Goal: Information Seeking & Learning: Learn about a topic

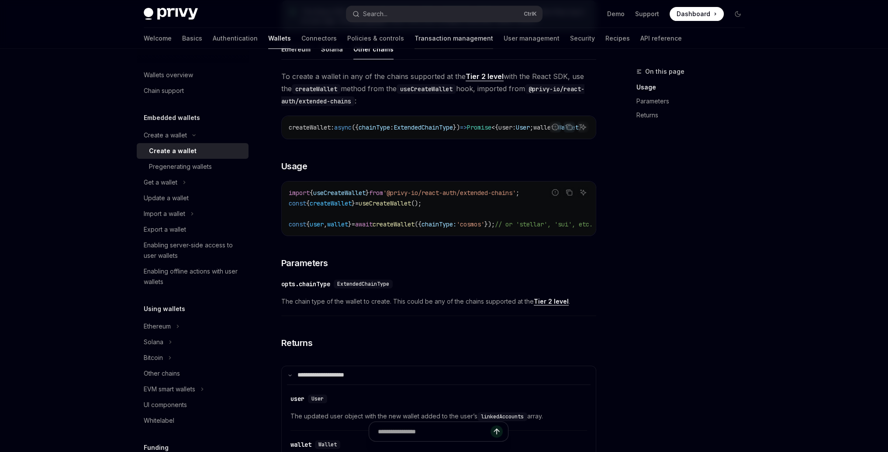
click at [414, 41] on link "Transaction management" at bounding box center [453, 38] width 79 height 21
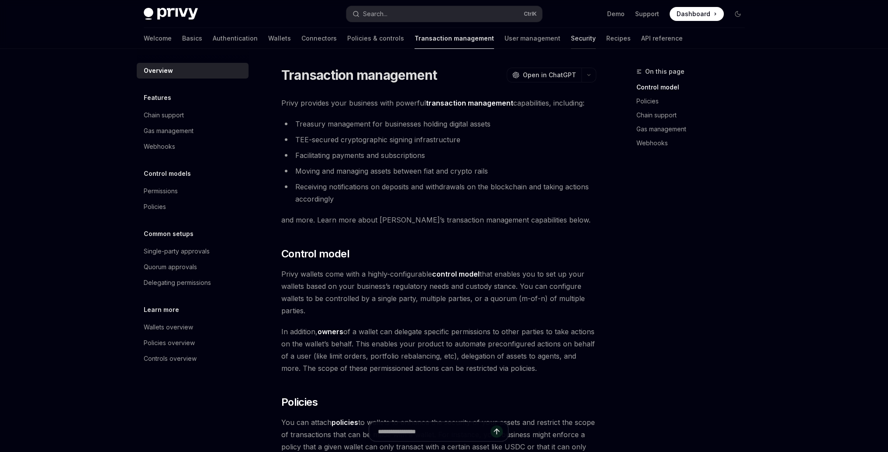
click at [571, 42] on link "Security" at bounding box center [583, 38] width 25 height 21
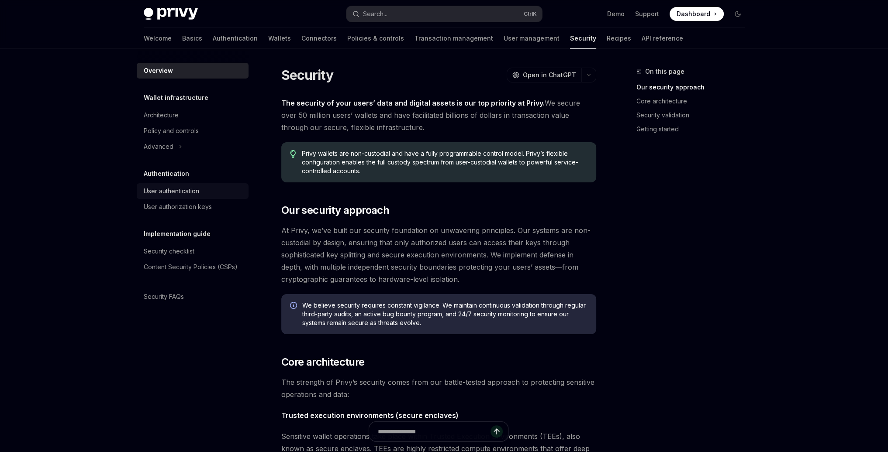
click at [181, 188] on div "User authentication" at bounding box center [171, 191] width 55 height 10
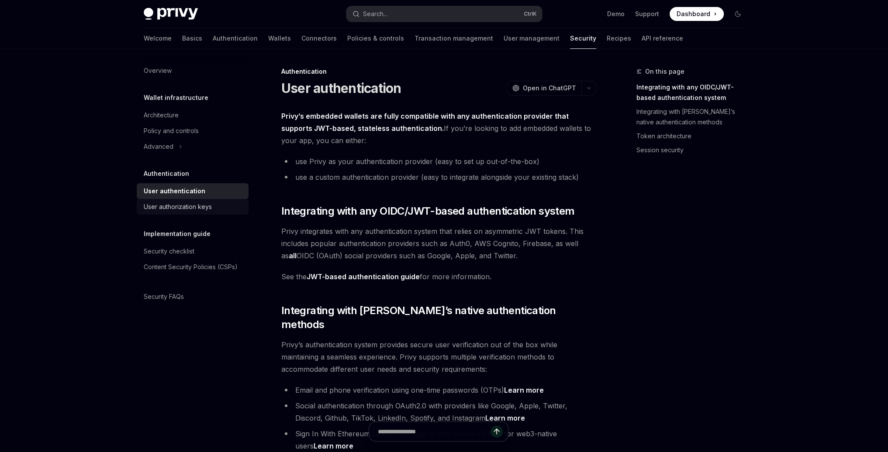
click at [176, 207] on div "User authorization keys" at bounding box center [178, 207] width 68 height 10
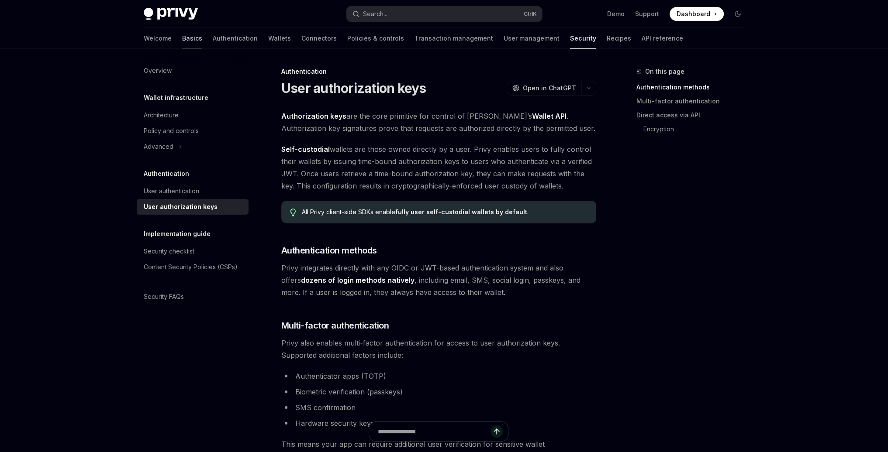
click at [182, 41] on link "Basics" at bounding box center [192, 38] width 20 height 21
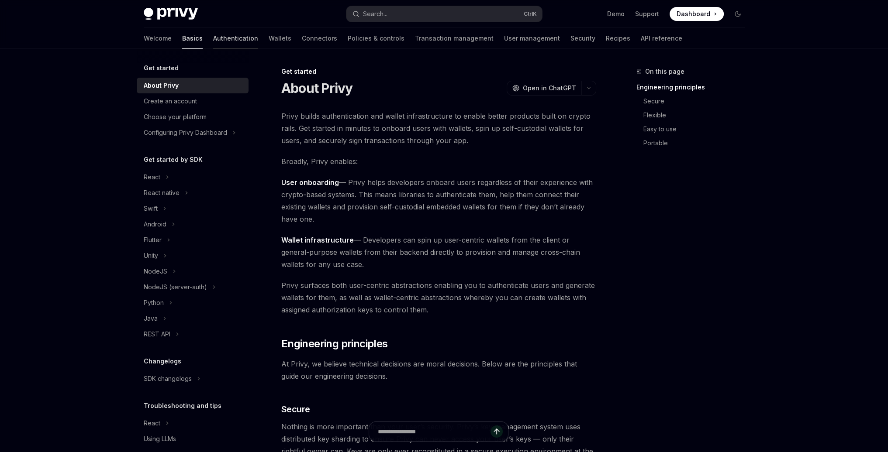
click at [213, 43] on link "Authentication" at bounding box center [235, 38] width 45 height 21
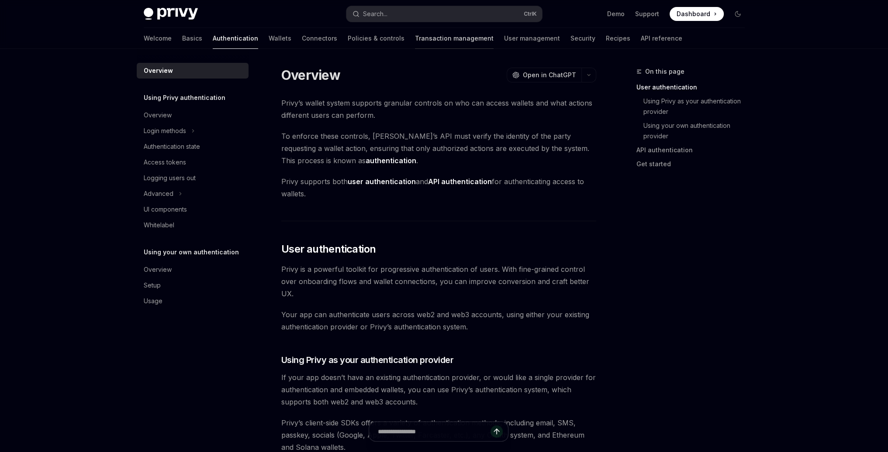
click at [415, 37] on link "Transaction management" at bounding box center [454, 38] width 79 height 21
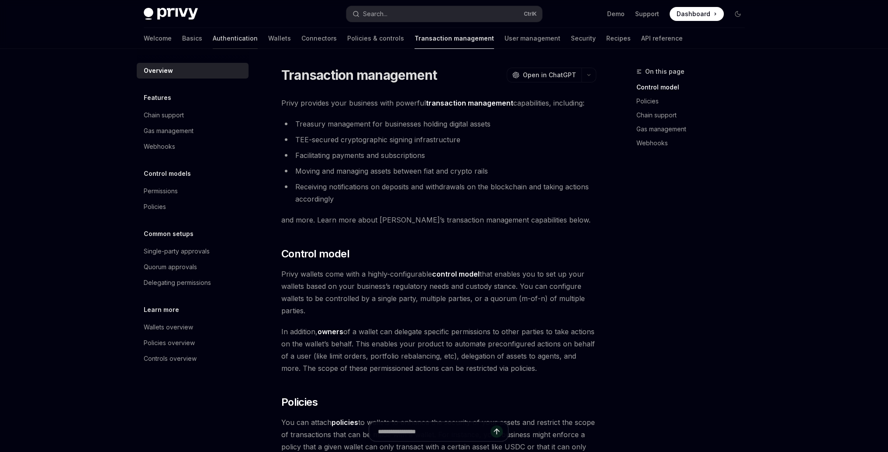
click at [213, 39] on link "Authentication" at bounding box center [235, 38] width 45 height 21
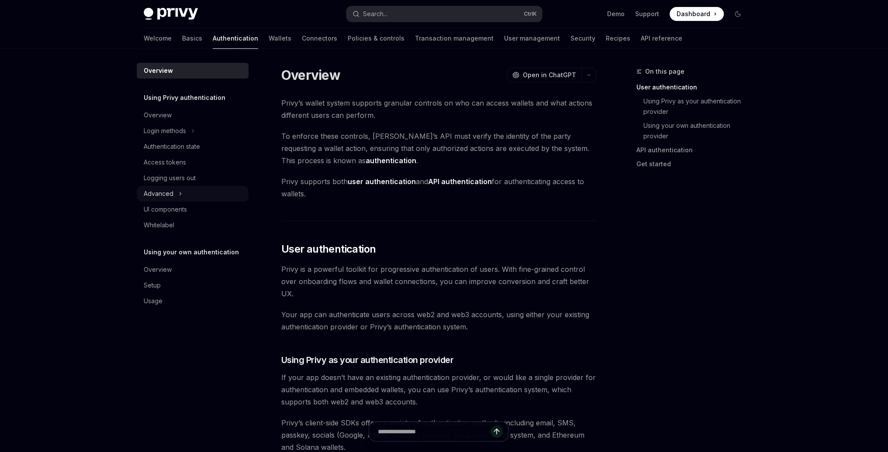
click at [180, 193] on icon "Toggle Advanced section" at bounding box center [180, 194] width 3 height 10
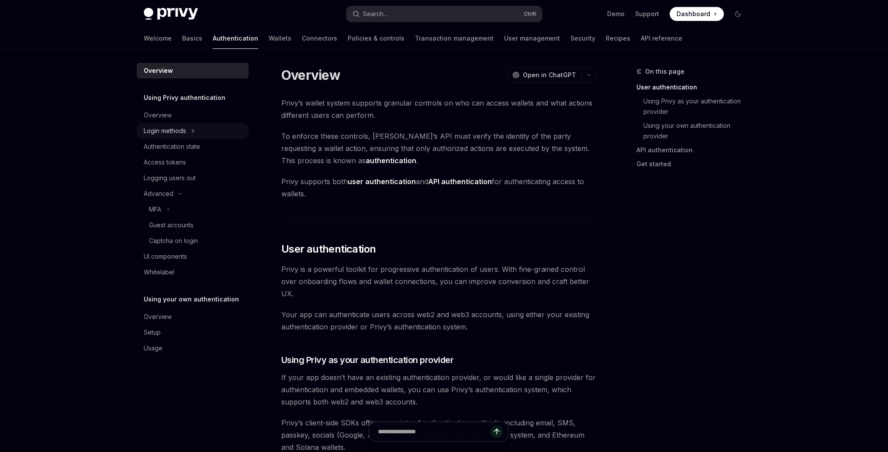
click at [191, 128] on icon "Toggle Login methods section" at bounding box center [192, 131] width 3 height 10
type textarea "*"
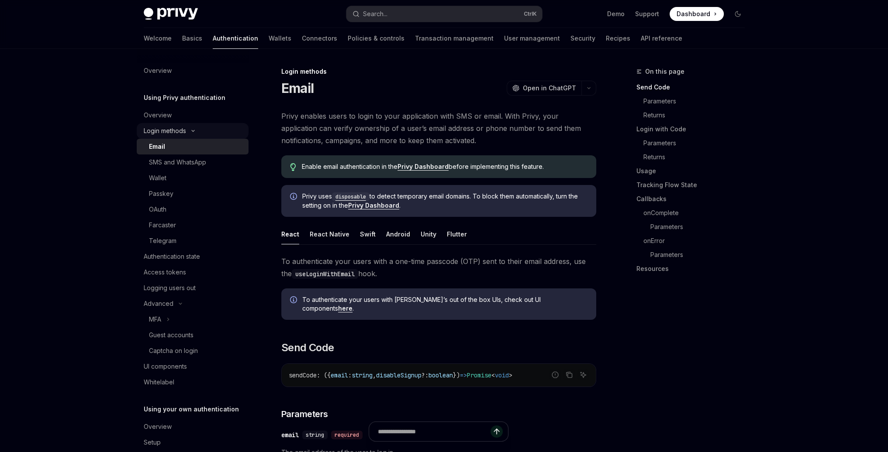
click at [191, 128] on button "Login methods" at bounding box center [193, 131] width 112 height 16
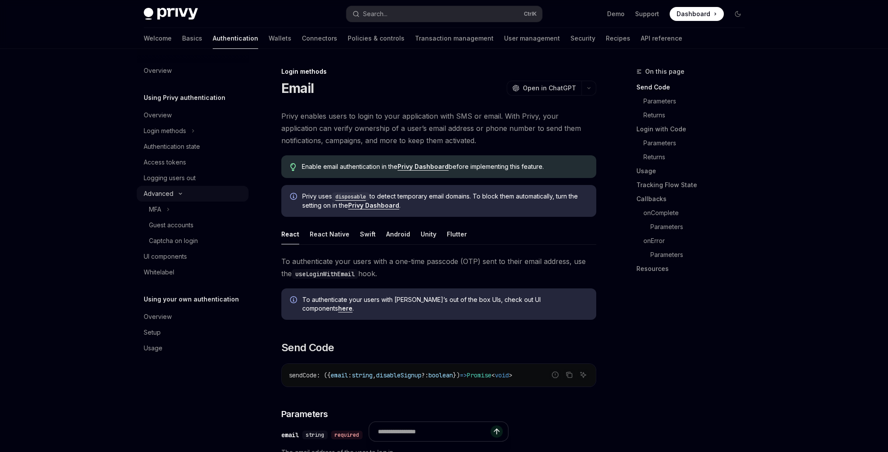
click at [173, 194] on button "Advanced" at bounding box center [193, 194] width 112 height 16
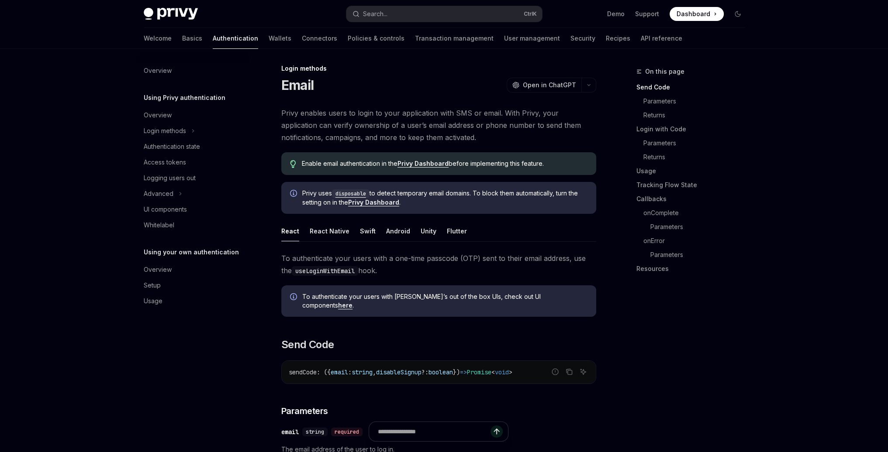
scroll to position [262, 0]
